Goal: Information Seeking & Learning: Learn about a topic

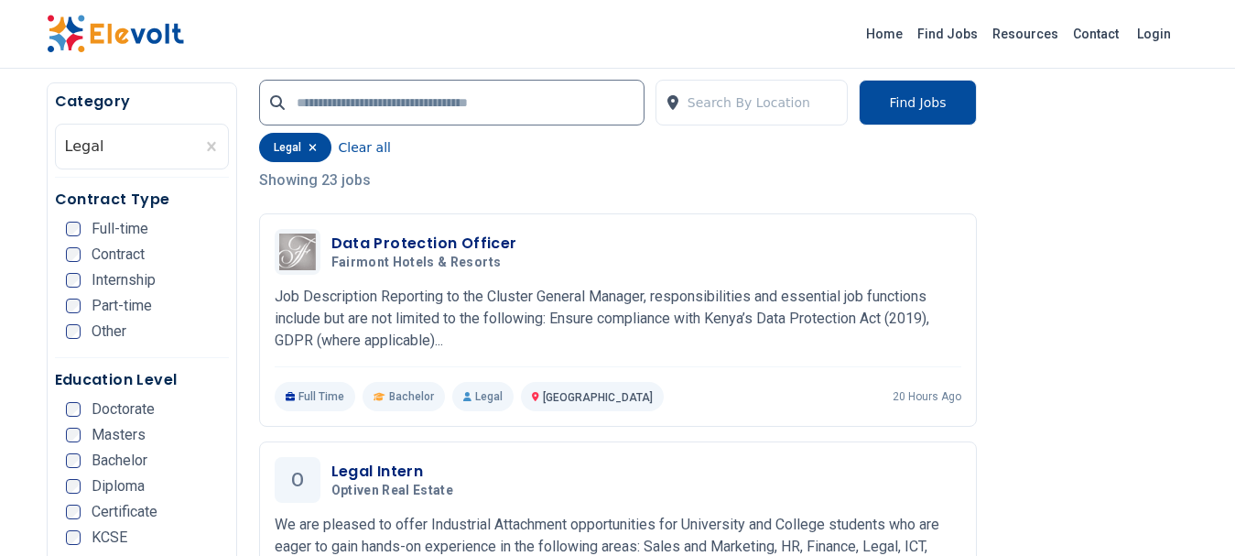
scroll to position [403, 0]
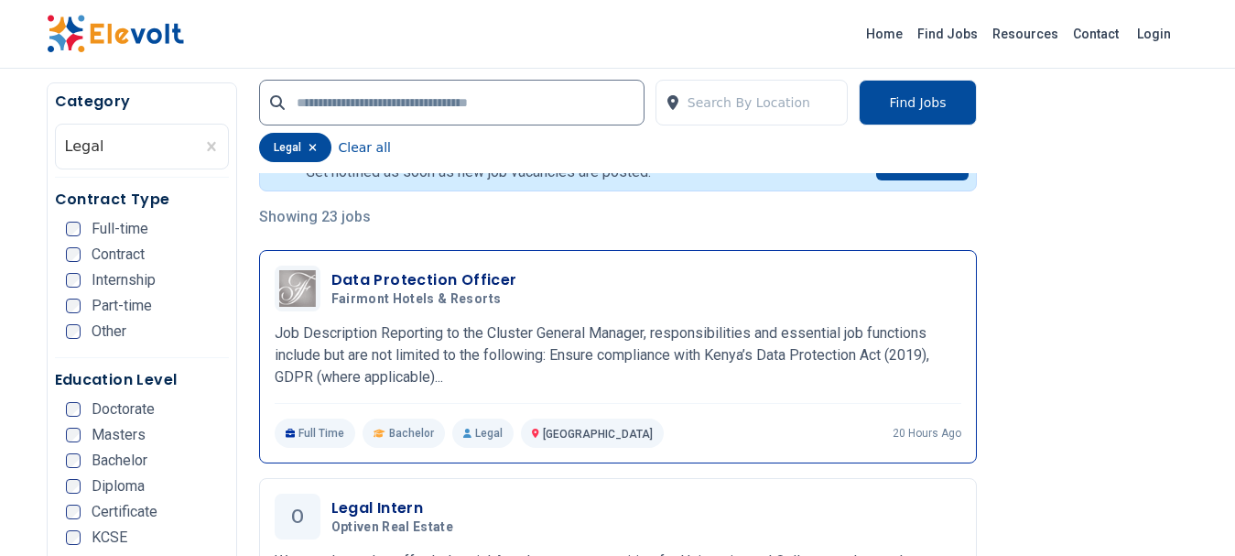
click at [431, 269] on h3 "Data Protection Officer" at bounding box center [424, 280] width 186 height 22
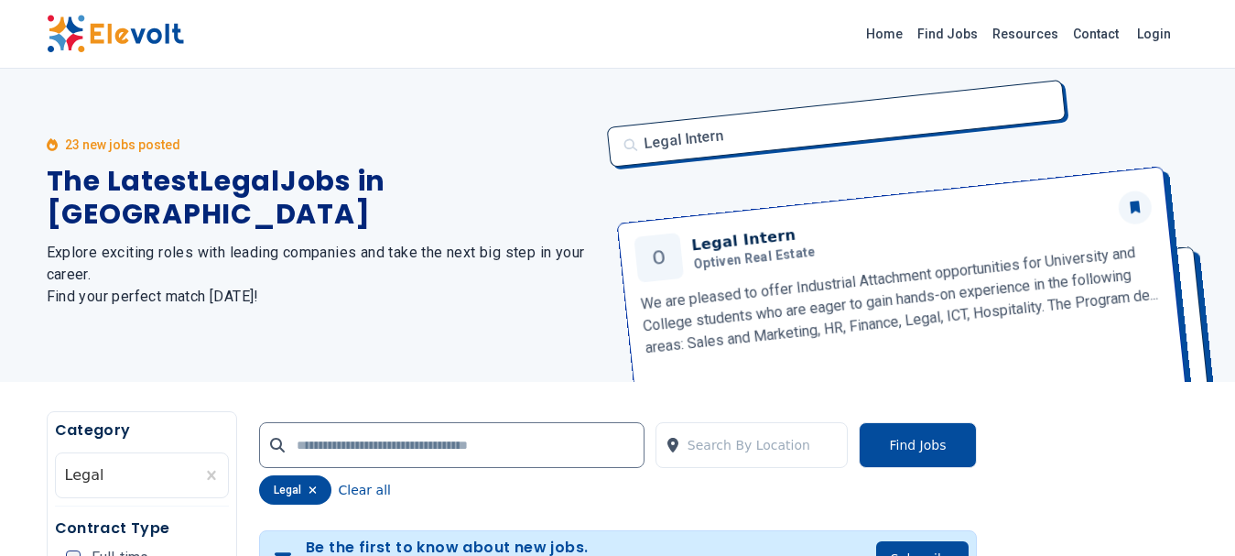
scroll to position [0, 0]
